Goal: Information Seeking & Learning: Learn about a topic

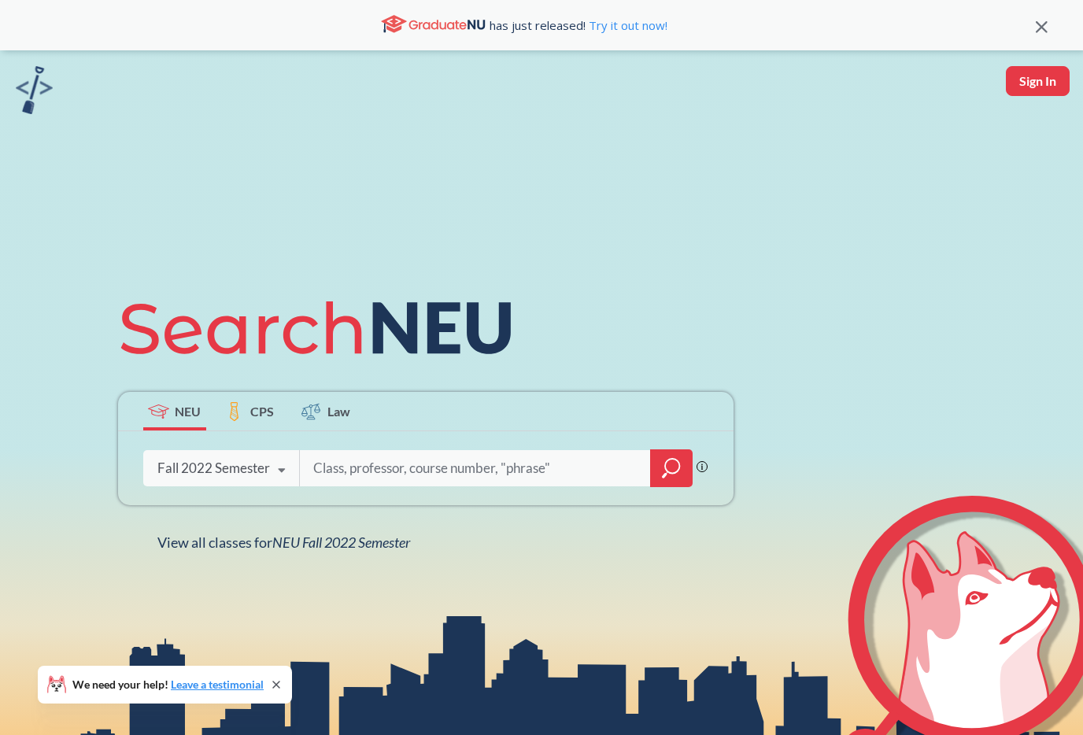
click at [375, 472] on input "search" at bounding box center [475, 468] width 327 height 33
click at [265, 466] on div "Fall 2022 Semester" at bounding box center [213, 468] width 113 height 17
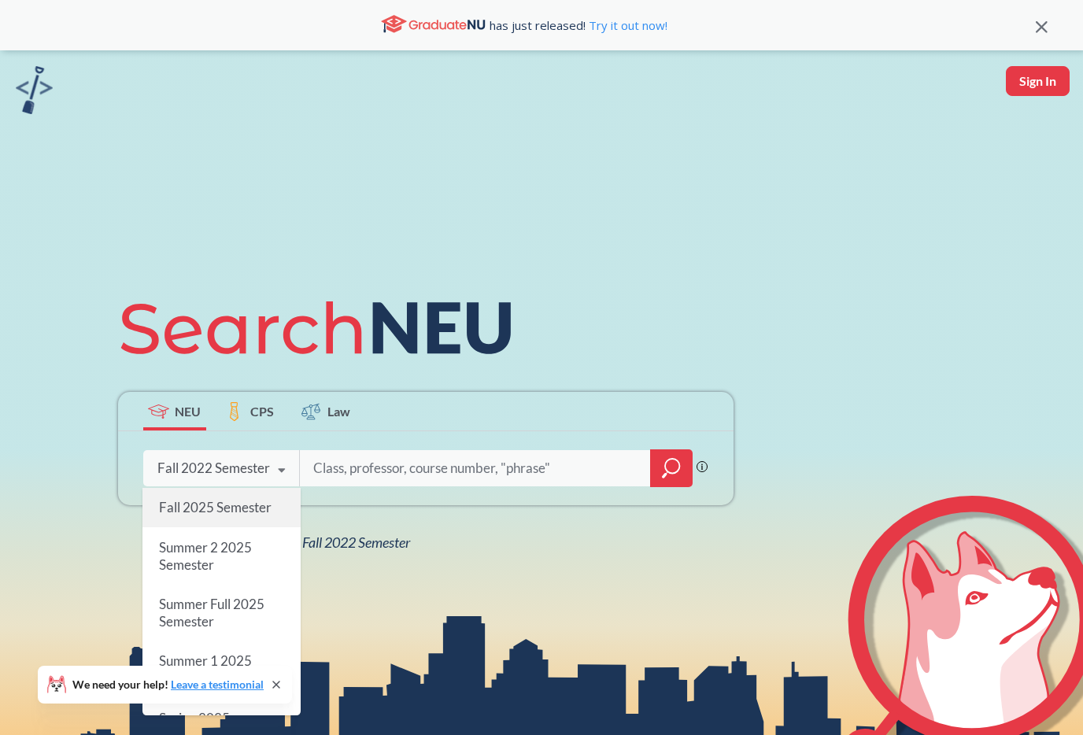
click at [234, 504] on span "Fall 2025 Semester" at bounding box center [214, 507] width 113 height 17
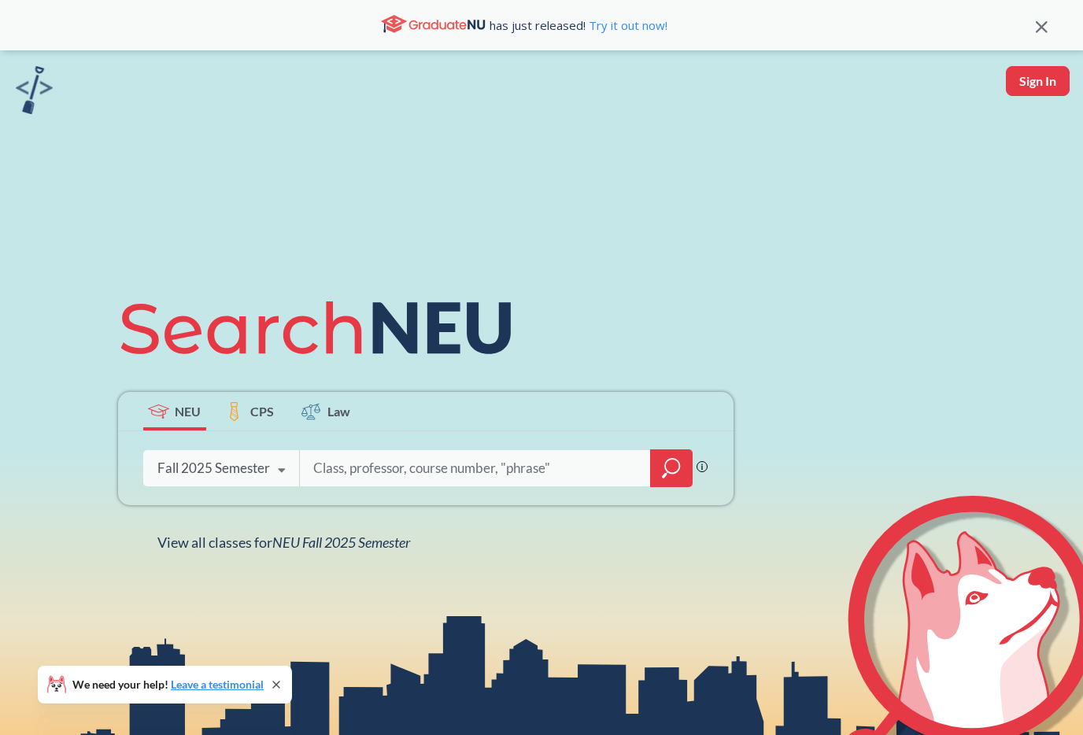
click at [518, 464] on input "search" at bounding box center [475, 468] width 327 height 33
type input "interpreting culture"
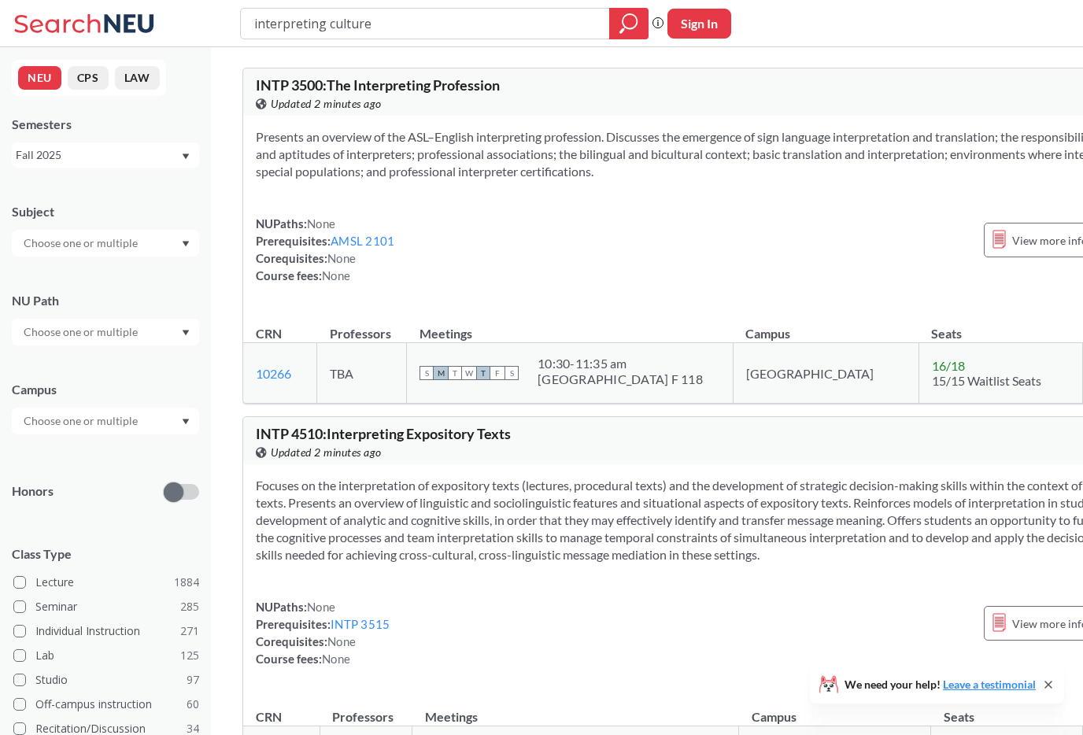
scroll to position [6, 0]
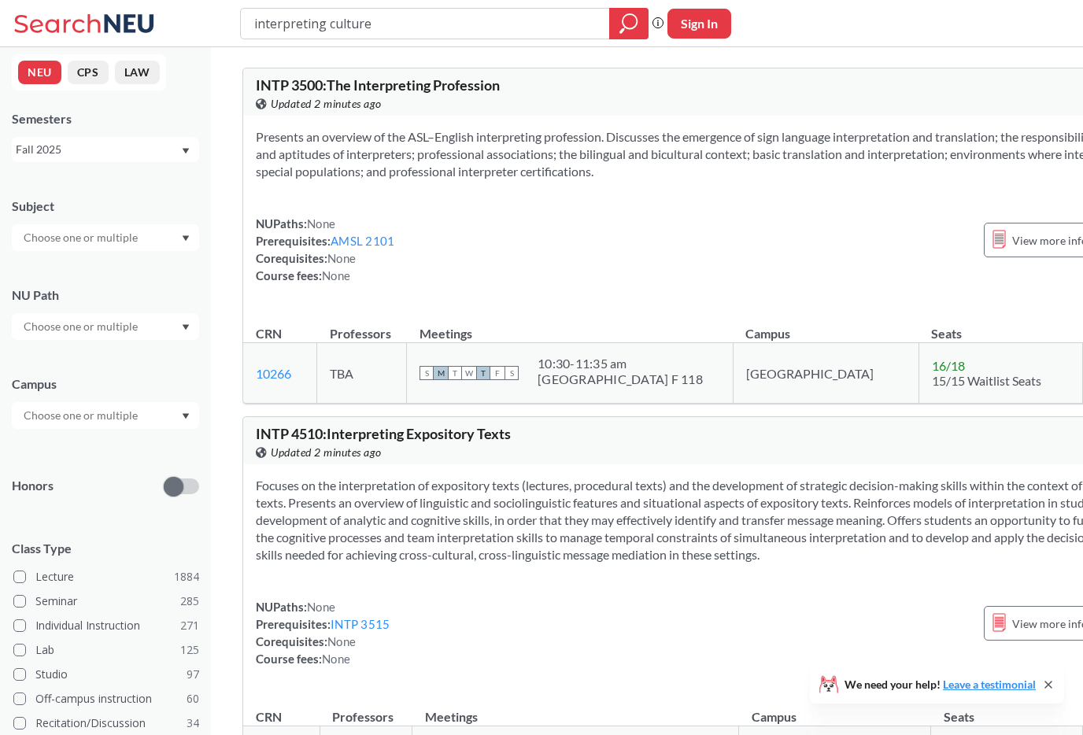
click at [116, 335] on input "text" at bounding box center [82, 326] width 132 height 19
click at [109, 375] on span "Interpreting Culture" at bounding box center [71, 372] width 102 height 17
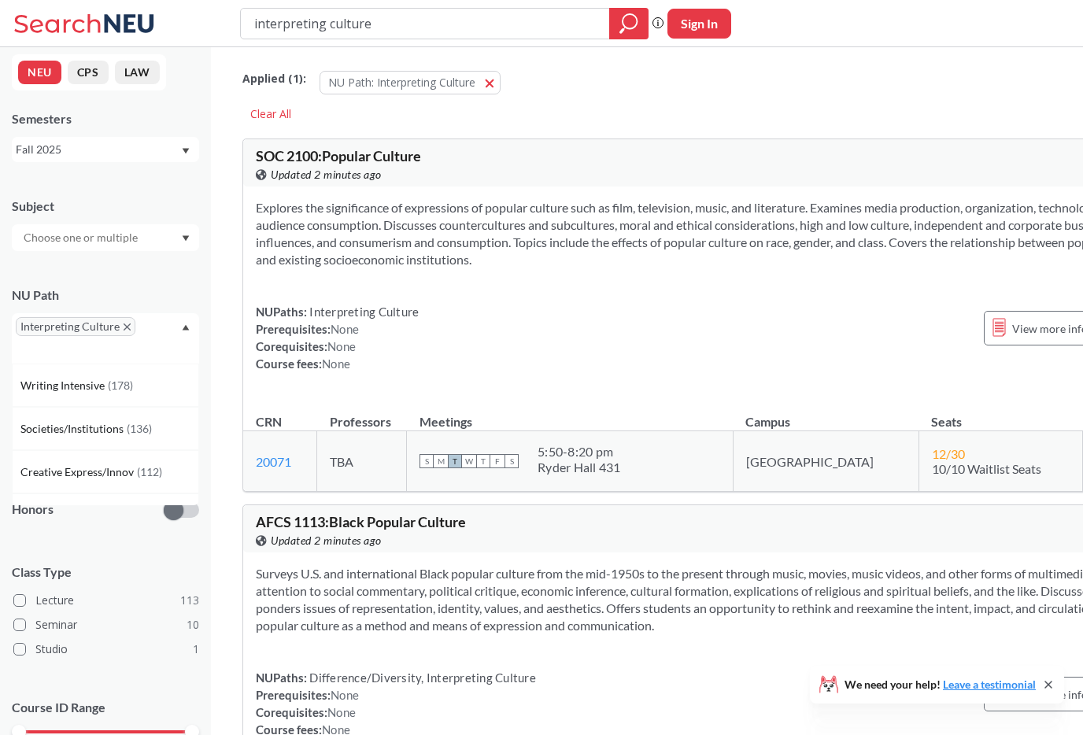
click at [353, 23] on input "interpreting culture" at bounding box center [426, 23] width 346 height 27
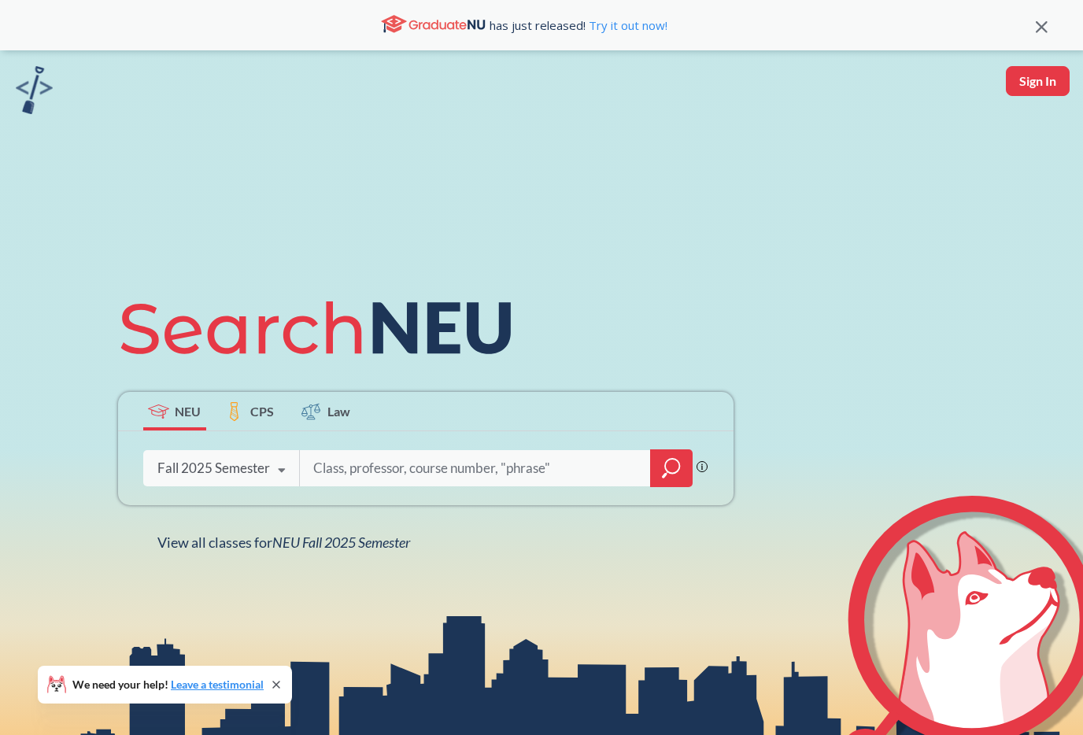
click at [329, 475] on input "search" at bounding box center [475, 468] width 327 height 33
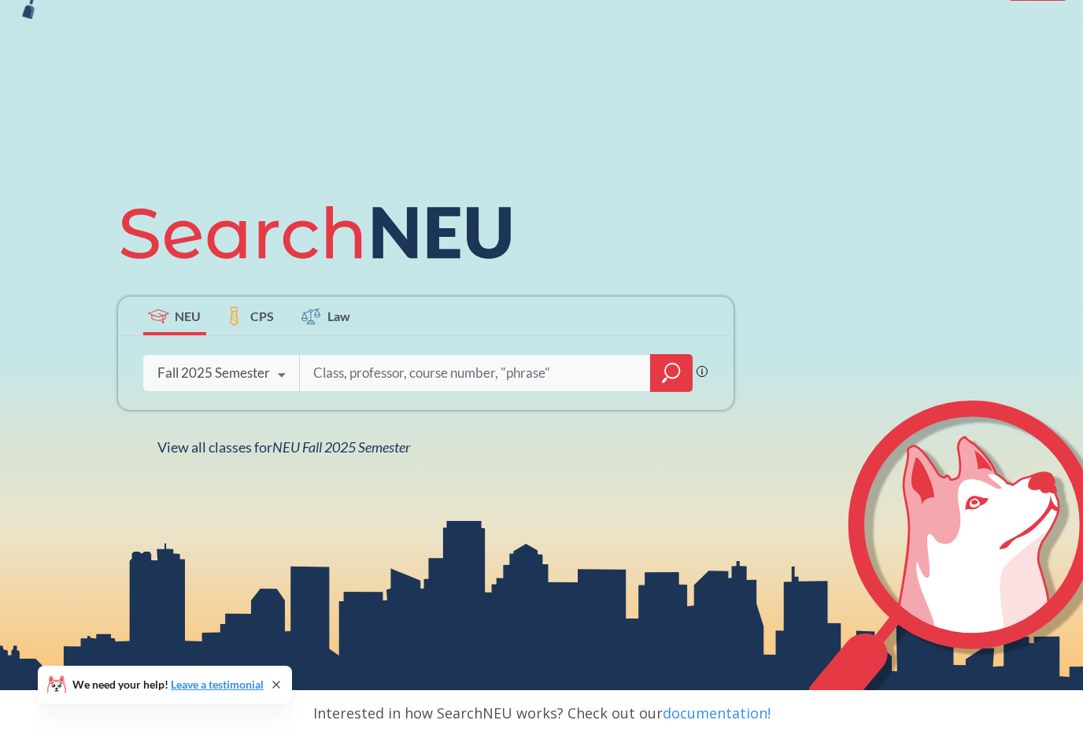
scroll to position [103, 0]
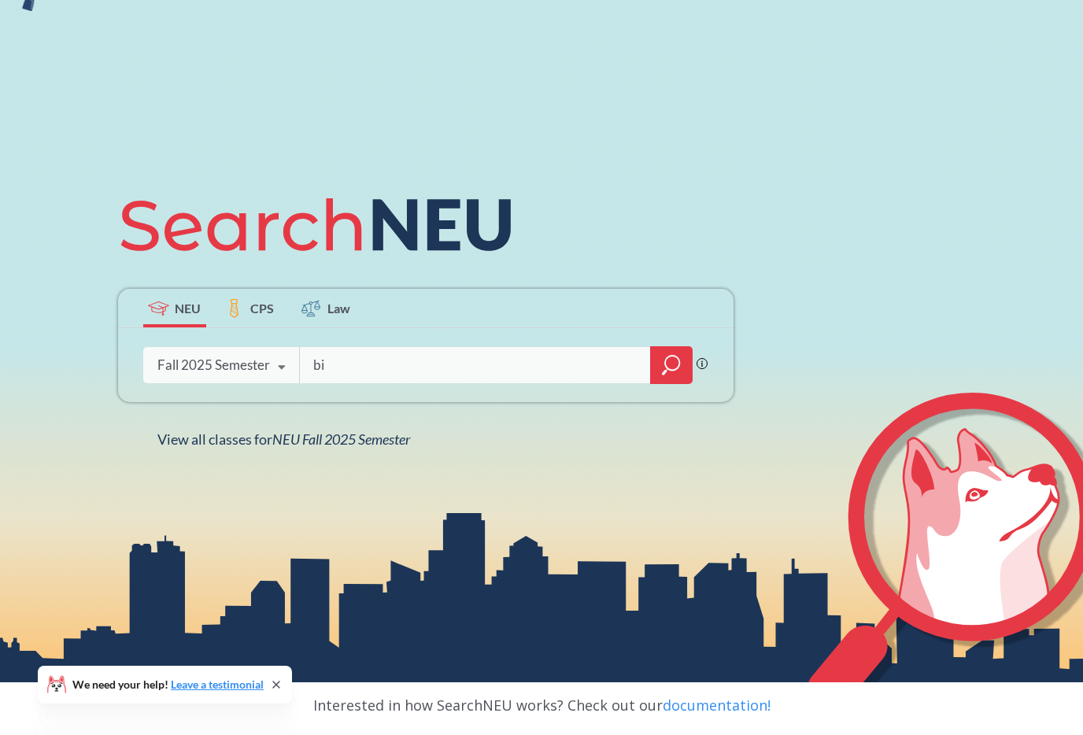
type input "bio"
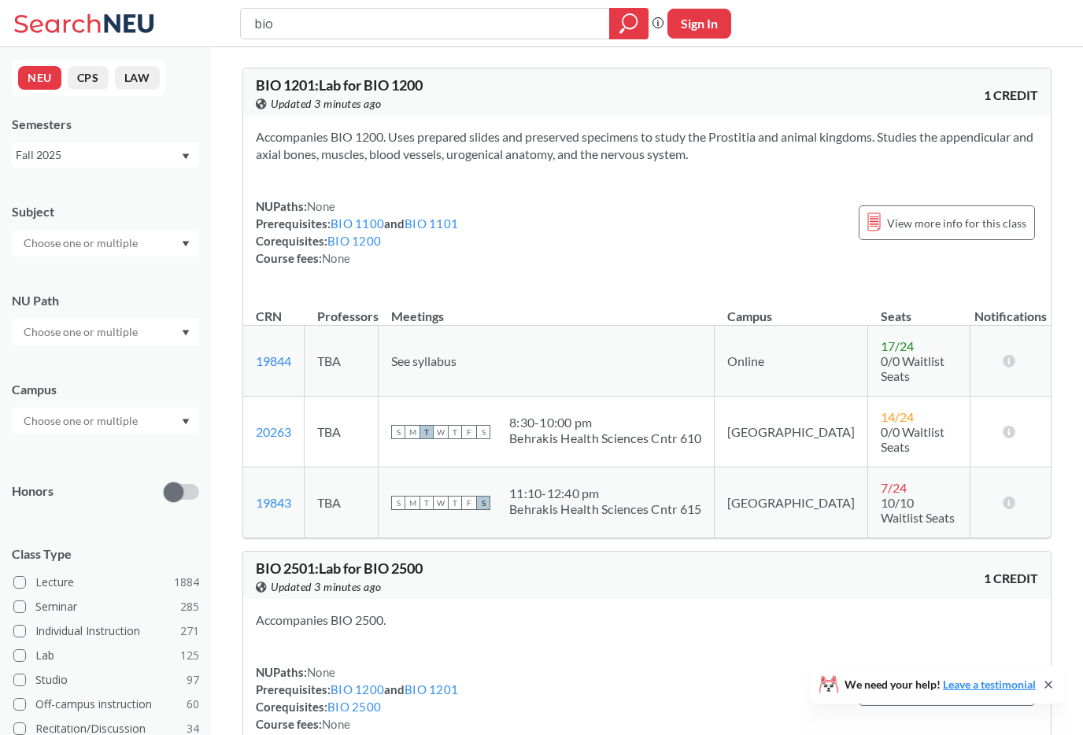
click at [83, 338] on input "text" at bounding box center [82, 332] width 132 height 19
click at [84, 401] on span "Interpreting Culture" at bounding box center [71, 402] width 102 height 17
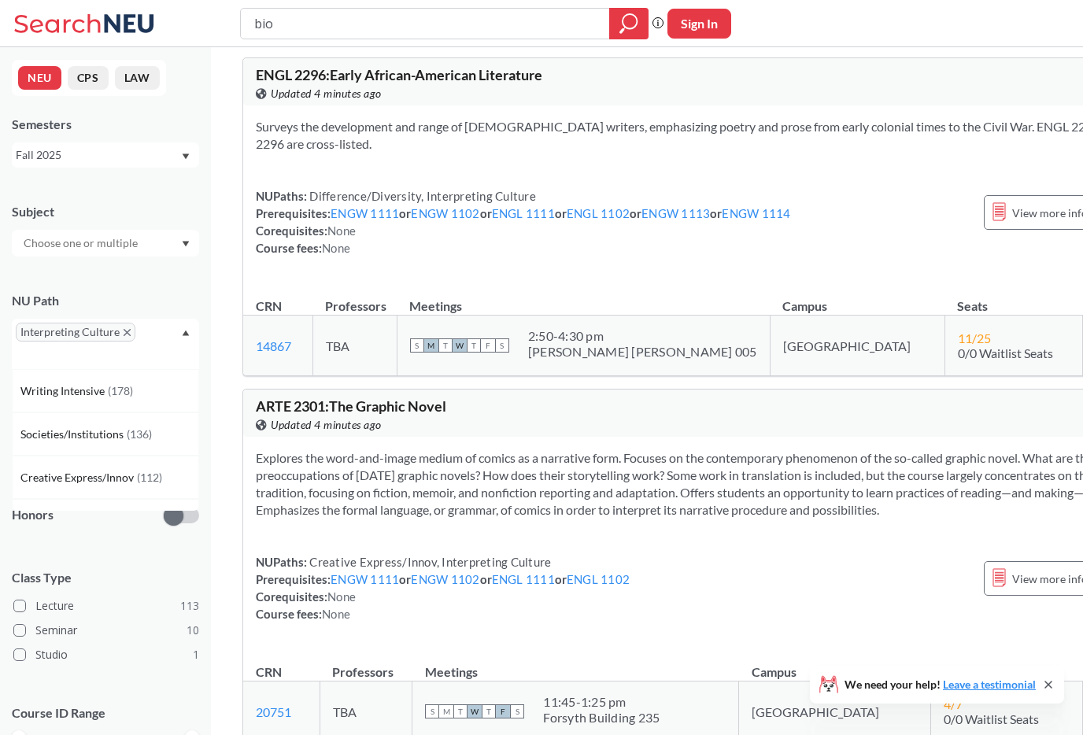
scroll to position [28049, 0]
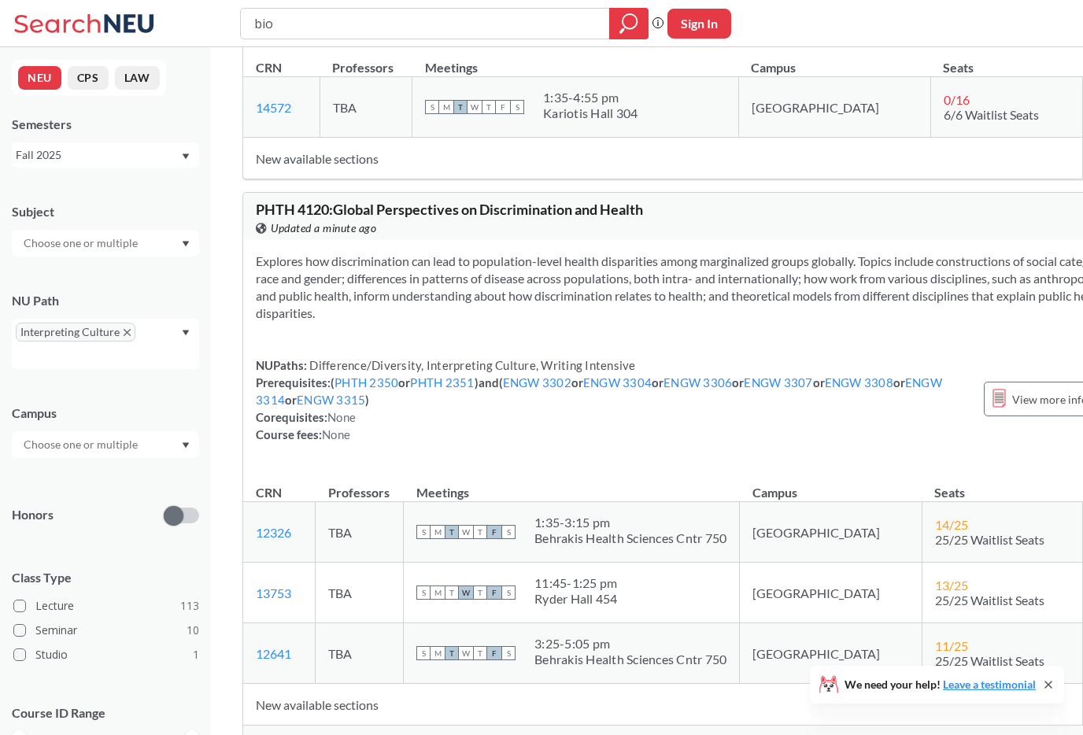
scroll to position [47818, 0]
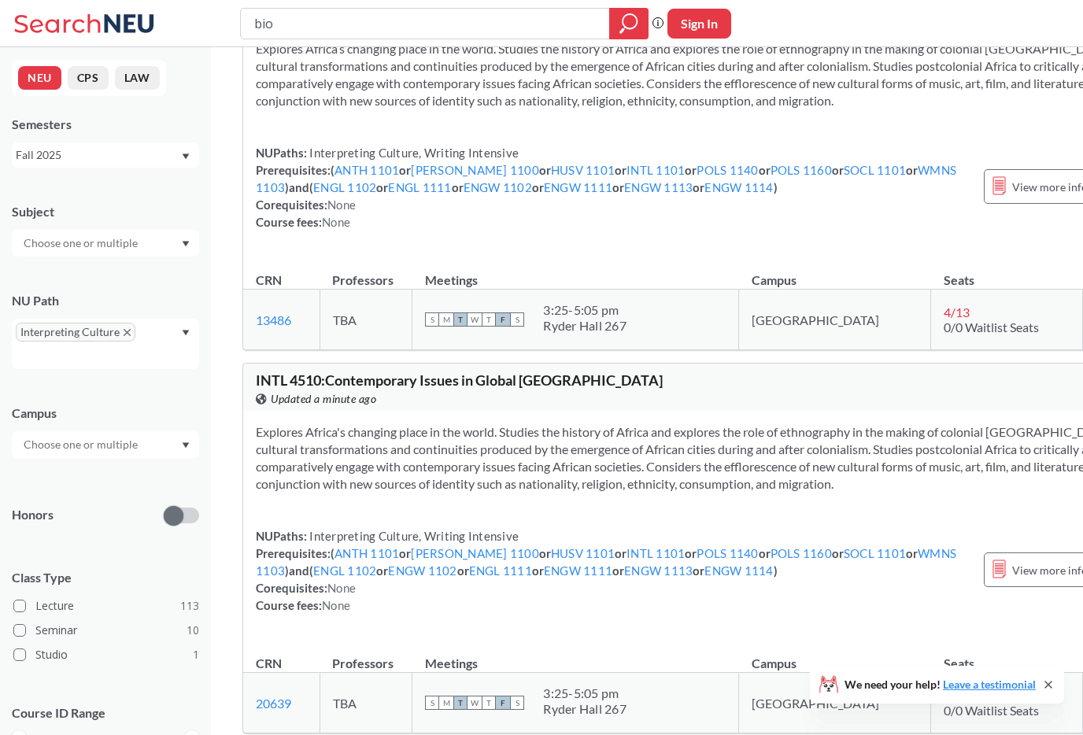
drag, startPoint x: 431, startPoint y: 181, endPoint x: 434, endPoint y: 172, distance: 9.2
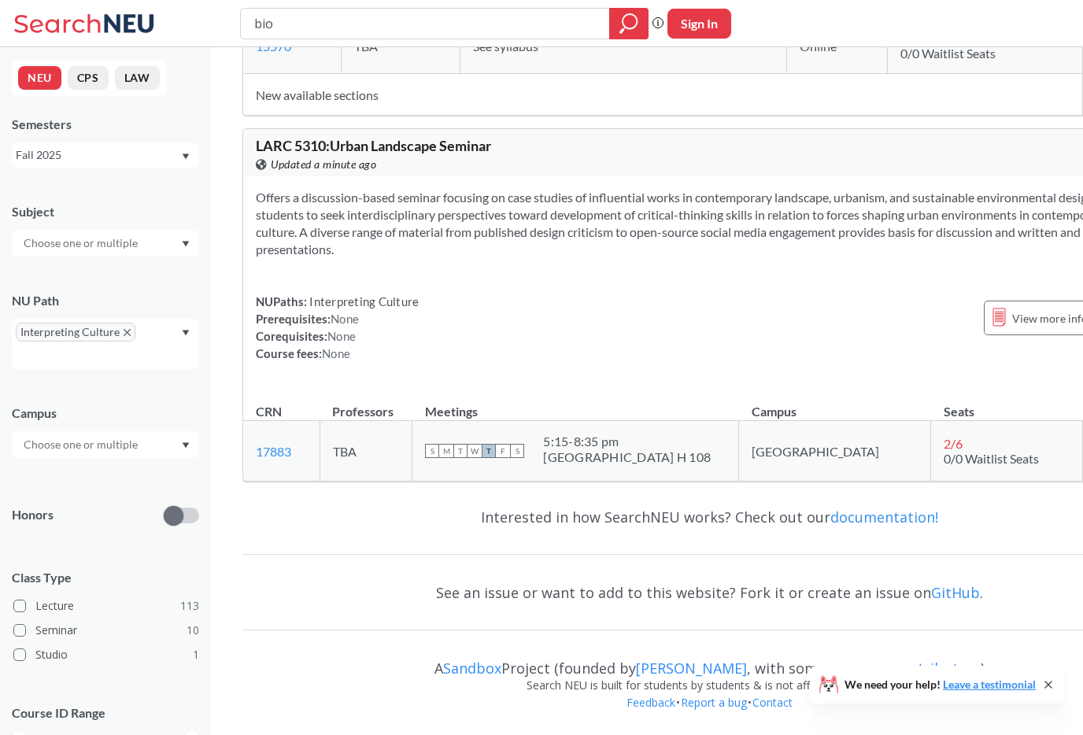
scroll to position [50246, 0]
click at [172, 150] on div "Fall 2025" at bounding box center [98, 154] width 165 height 17
click at [135, 201] on div "Spring 2025" at bounding box center [109, 198] width 178 height 17
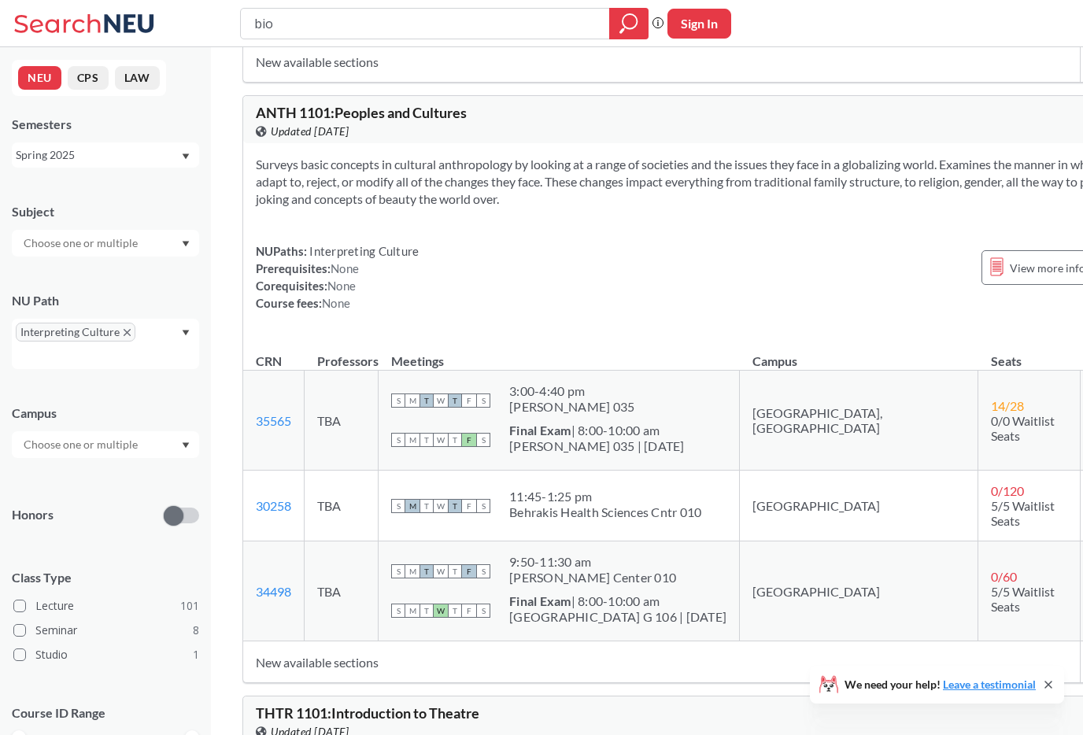
scroll to position [1470, 0]
click at [126, 161] on div "Spring 2025" at bounding box center [98, 154] width 165 height 17
click at [109, 190] on div "Fall 2025" at bounding box center [109, 189] width 178 height 17
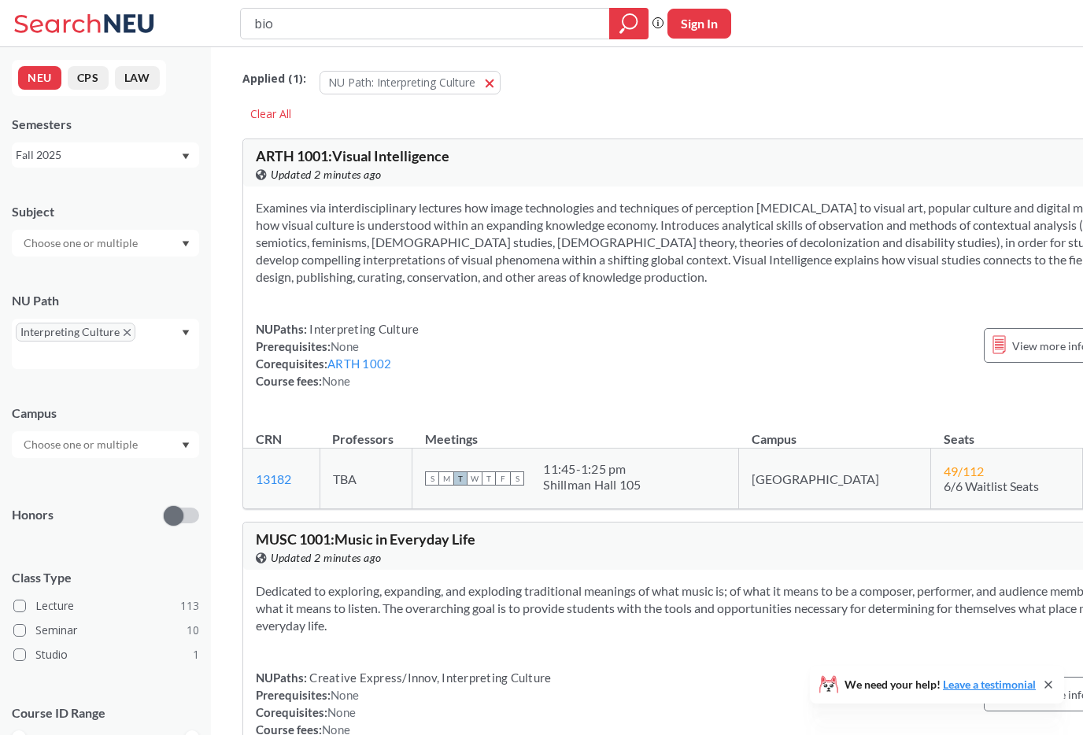
click at [121, 331] on span "Interpreting Culture" at bounding box center [76, 332] width 120 height 19
click at [126, 330] on icon "X to remove pill" at bounding box center [127, 332] width 7 height 7
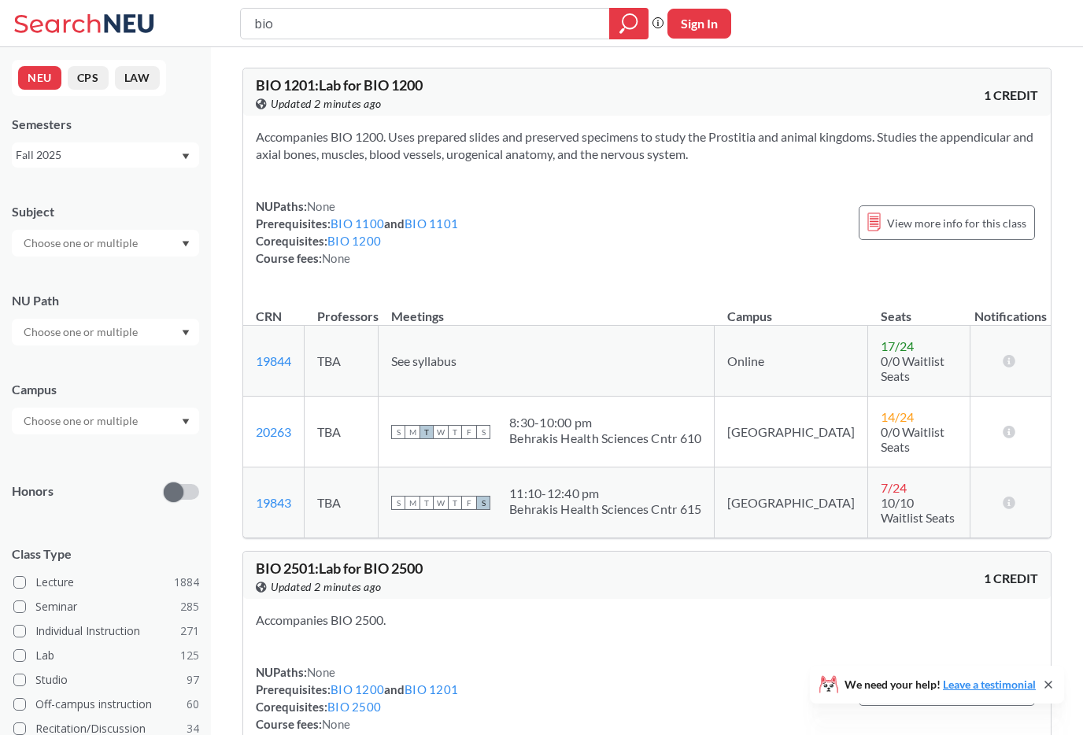
click at [171, 331] on div at bounding box center [105, 332] width 187 height 27
click at [125, 403] on span "( 63 )" at bounding box center [119, 401] width 19 height 13
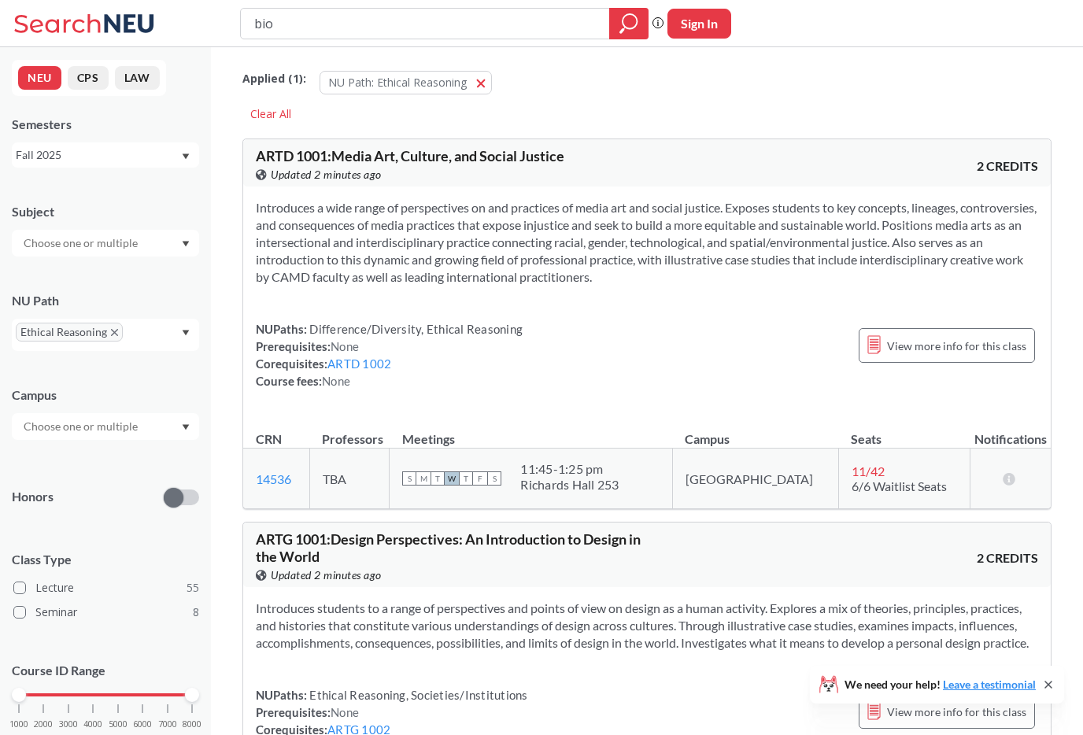
click at [457, 187] on div "Introduces a wide range of perspectives on and practices of media art and socia…" at bounding box center [647, 301] width 808 height 228
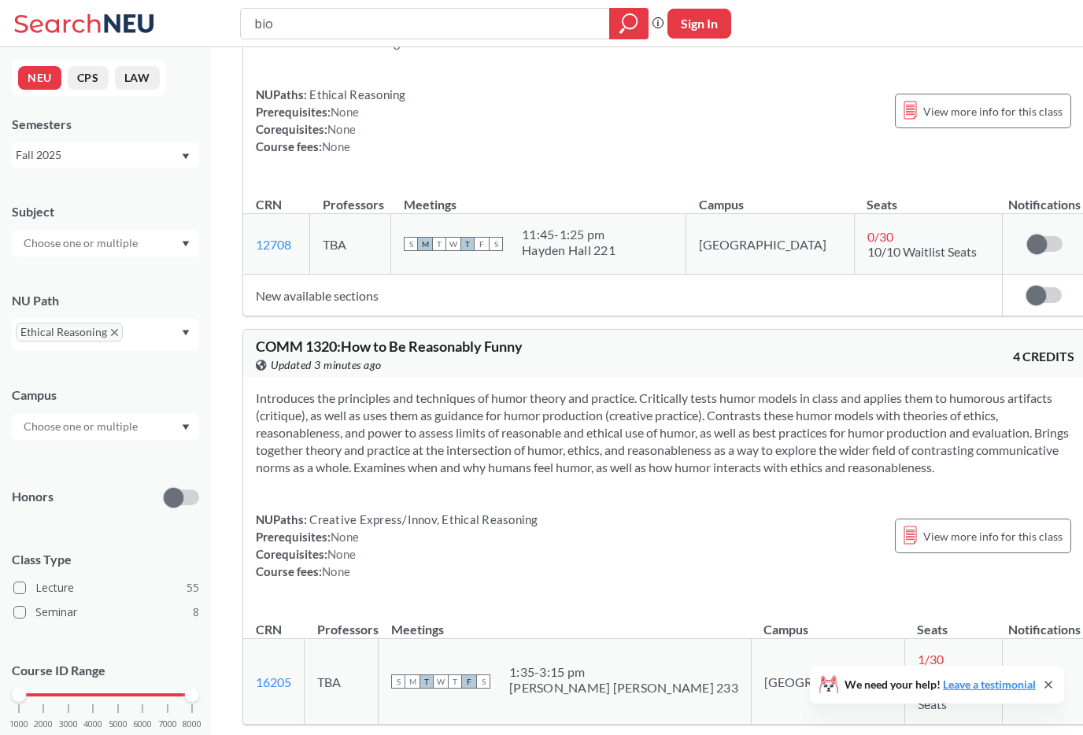
scroll to position [11148, 0]
